Goal: Find contact information: Find contact information

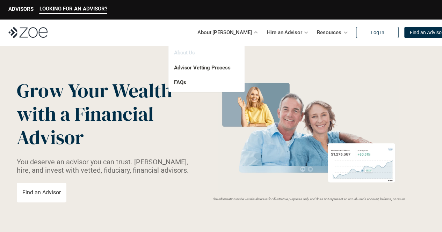
click at [189, 51] on link "About Us" at bounding box center [184, 53] width 21 height 6
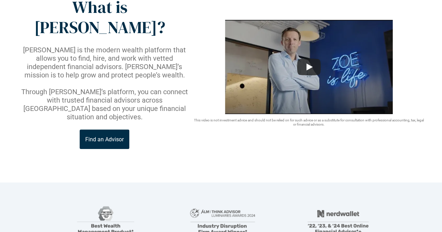
scroll to position [35, 0]
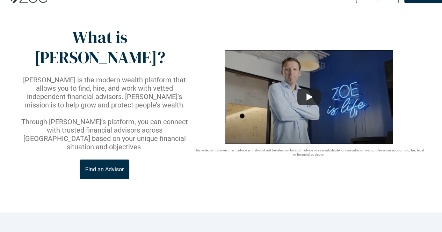
click at [109, 166] on p "Find an Advisor" at bounding box center [104, 169] width 38 height 7
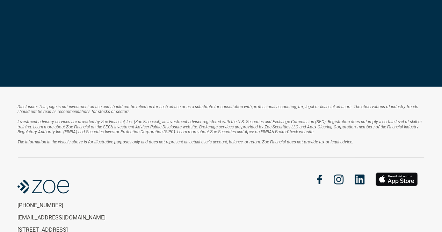
scroll to position [979, 0]
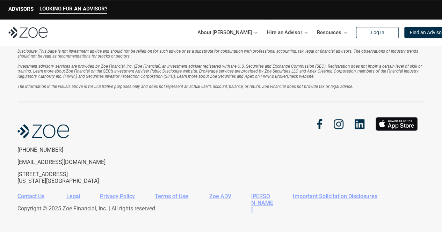
scroll to position [1572, 0]
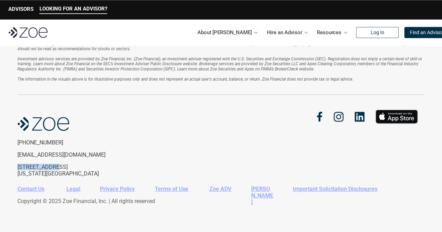
drag, startPoint x: 18, startPoint y: 165, endPoint x: 51, endPoint y: 166, distance: 32.9
click at [51, 166] on p "[STREET_ADDRESS][US_STATE]" at bounding box center [74, 170] width 115 height 13
copy p "[STREET_ADDRESS]"
drag, startPoint x: 17, startPoint y: 173, endPoint x: 41, endPoint y: 175, distance: 23.2
click at [41, 175] on p "[STREET_ADDRESS][US_STATE]" at bounding box center [74, 170] width 115 height 13
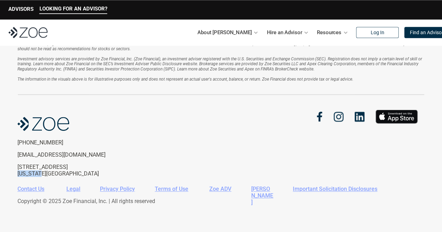
copy p "[US_STATE]"
